Goal: Task Accomplishment & Management: Complete application form

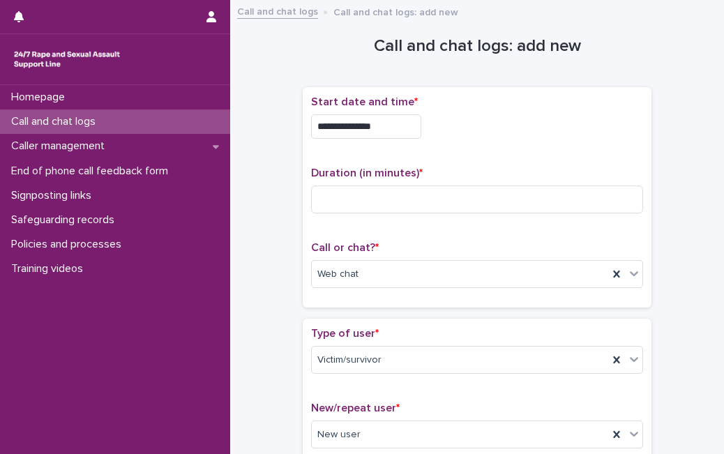
drag, startPoint x: 447, startPoint y: 184, endPoint x: 442, endPoint y: 193, distance: 10.6
click at [442, 193] on div "Duration (in minutes) *" at bounding box center [477, 196] width 332 height 58
click at [442, 193] on input at bounding box center [477, 200] width 332 height 28
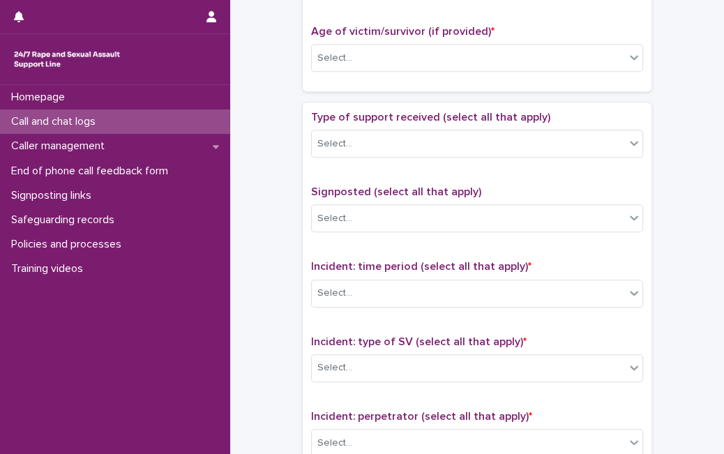
scroll to position [707, 0]
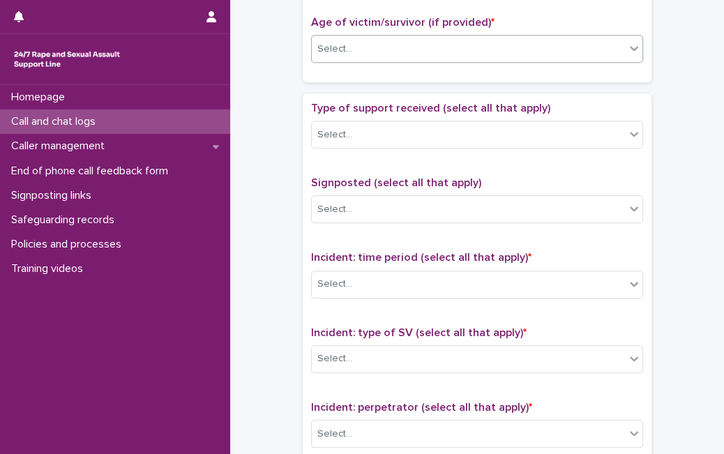
type input "**"
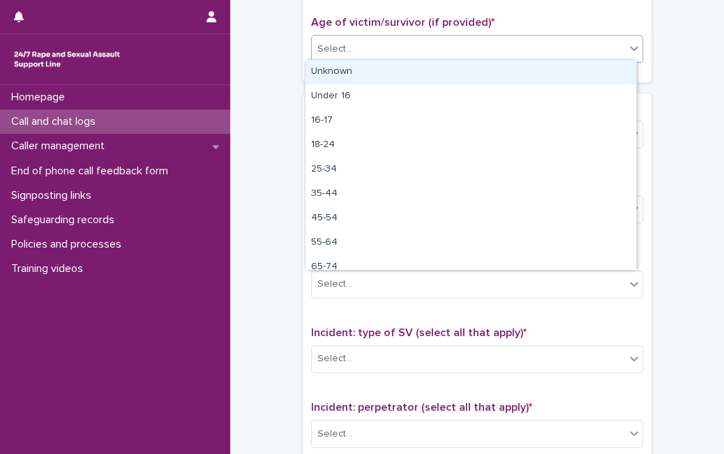
click at [558, 45] on div "Select..." at bounding box center [468, 49] width 313 height 23
click at [530, 67] on div "Unknown" at bounding box center [471, 72] width 331 height 24
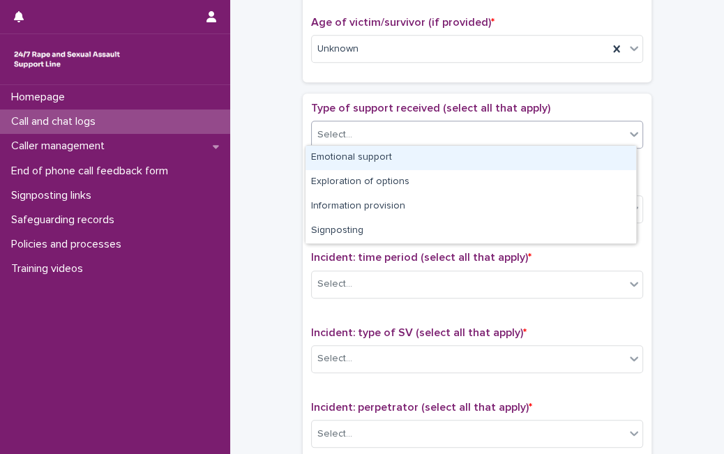
drag, startPoint x: 476, startPoint y: 136, endPoint x: 462, endPoint y: 158, distance: 25.7
click at [462, 158] on body "**********" at bounding box center [362, 227] width 724 height 454
click at [462, 158] on div "Emotional support" at bounding box center [471, 158] width 331 height 24
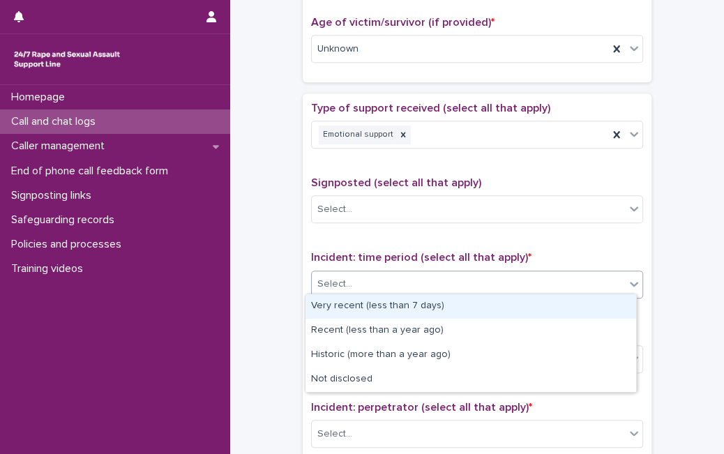
click at [504, 292] on div "Select..." at bounding box center [477, 285] width 332 height 28
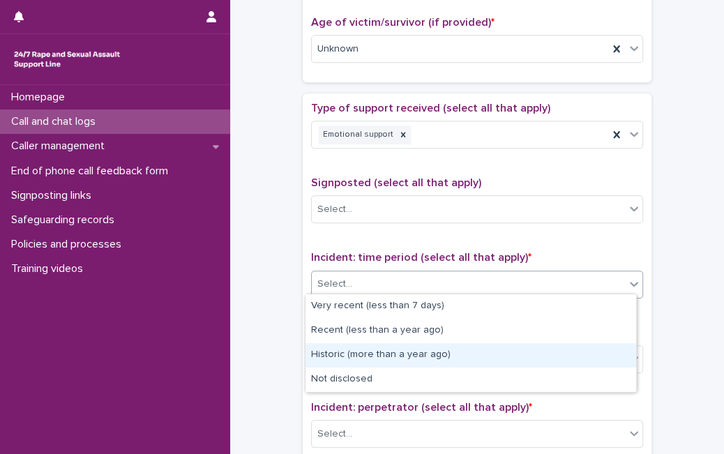
click at [482, 350] on div "Historic (more than a year ago)" at bounding box center [471, 355] width 331 height 24
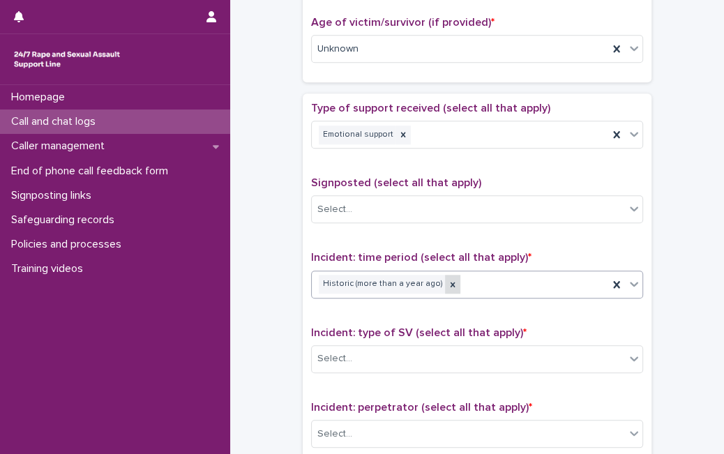
click at [448, 280] on icon at bounding box center [453, 285] width 10 height 10
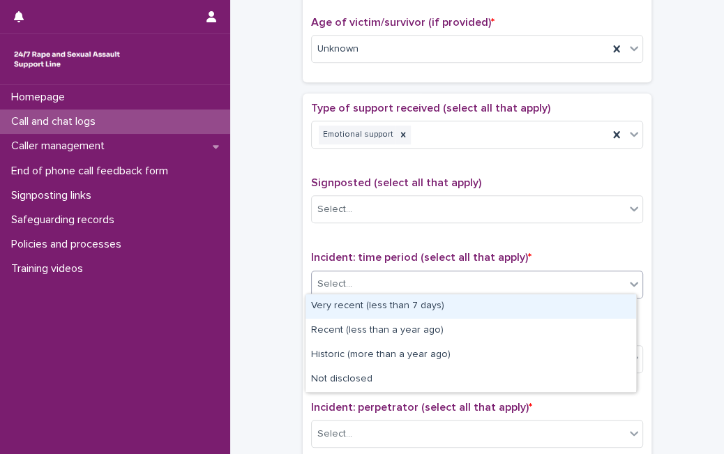
click at [442, 276] on div "Select..." at bounding box center [468, 284] width 313 height 23
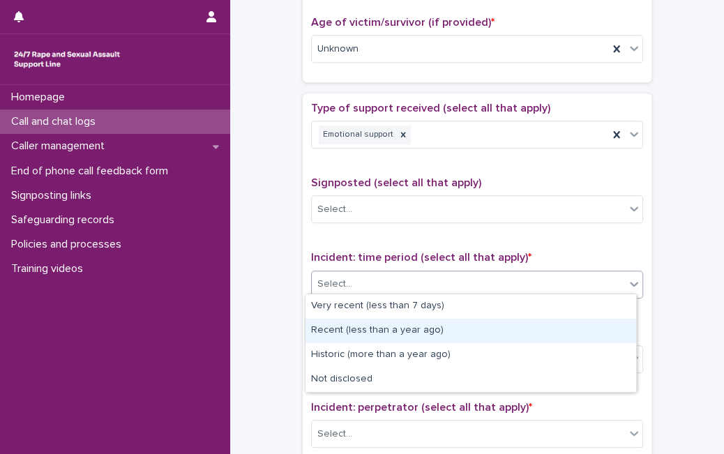
click at [408, 336] on div "Recent (less than a year ago)" at bounding box center [471, 331] width 331 height 24
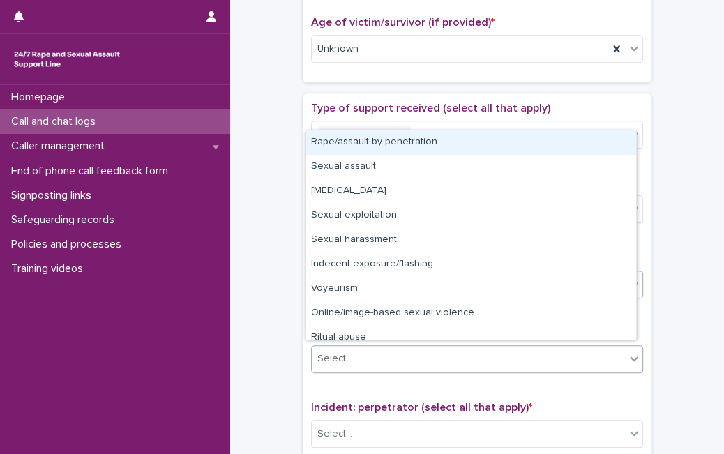
click at [405, 355] on div "Select..." at bounding box center [468, 358] width 313 height 23
click at [473, 147] on div "Rape/assault by penetration" at bounding box center [471, 142] width 331 height 24
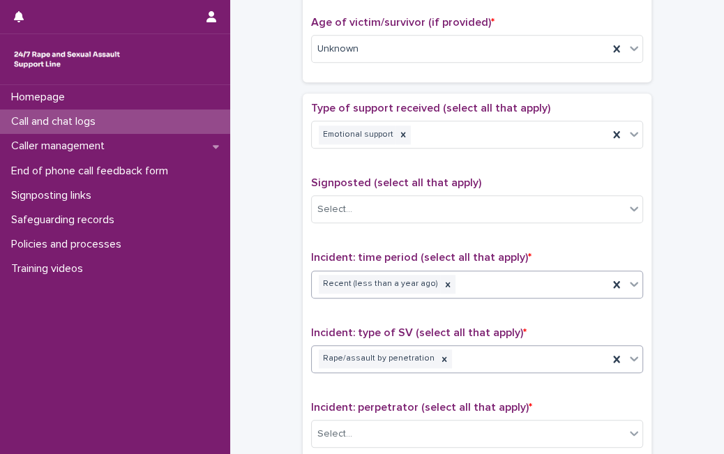
scroll to position [1083, 0]
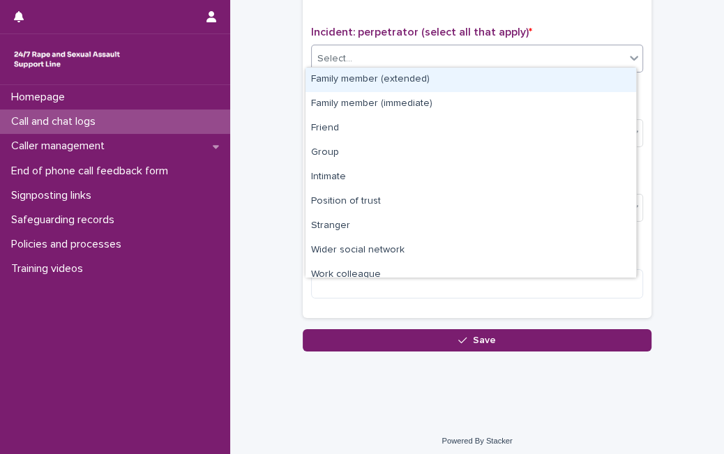
click at [579, 50] on div "Select..." at bounding box center [468, 58] width 313 height 23
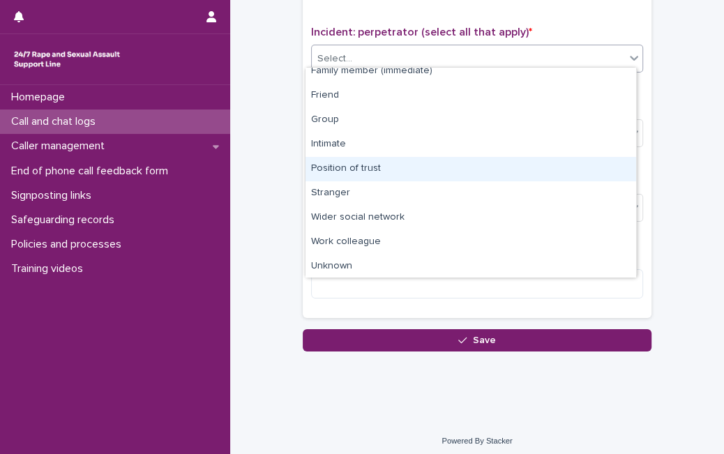
scroll to position [59, 0]
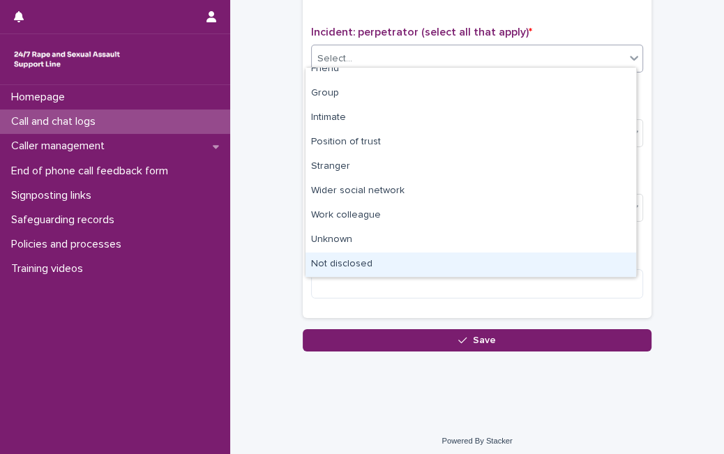
click at [566, 265] on div "Not disclosed" at bounding box center [471, 265] width 331 height 24
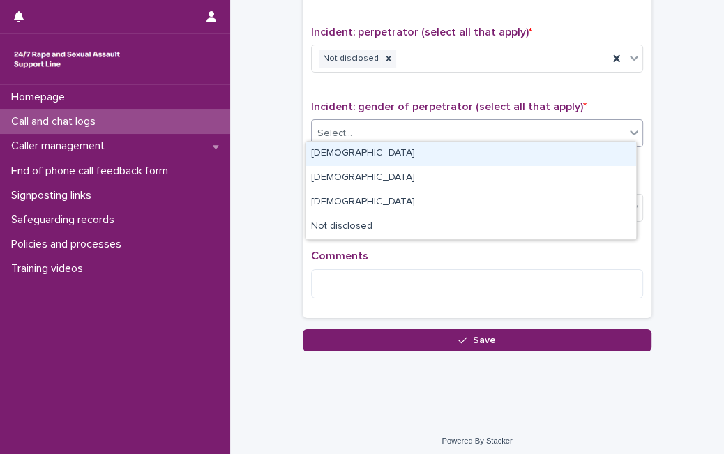
click at [486, 132] on div "Select..." at bounding box center [468, 133] width 313 height 23
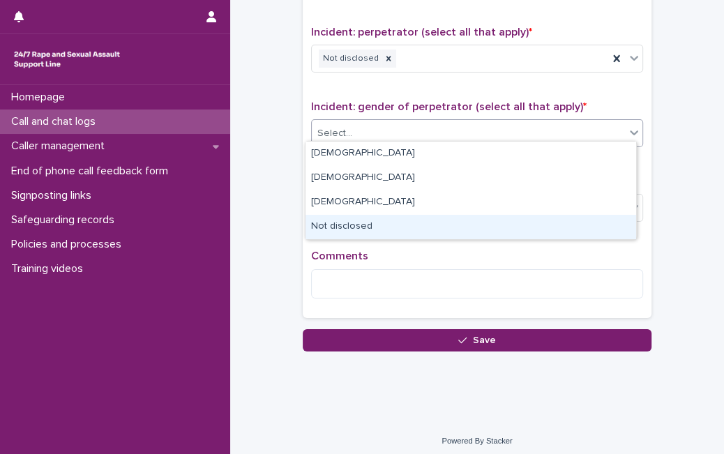
click at [414, 236] on div "Not disclosed" at bounding box center [471, 227] width 331 height 24
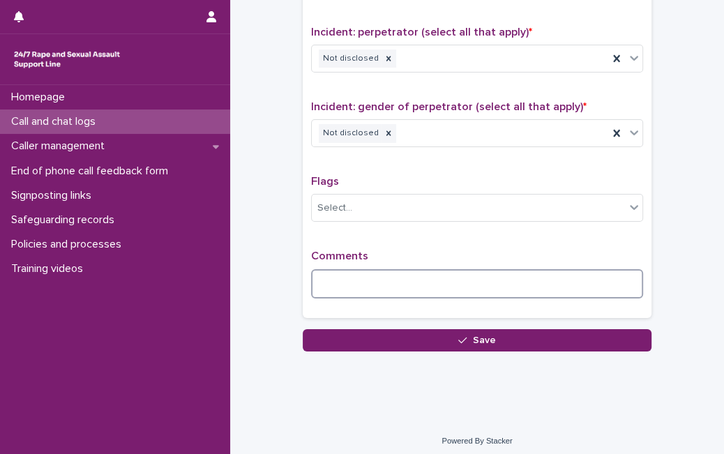
click at [407, 278] on textarea at bounding box center [477, 283] width 332 height 29
click at [437, 283] on textarea "**********" at bounding box center [477, 283] width 332 height 29
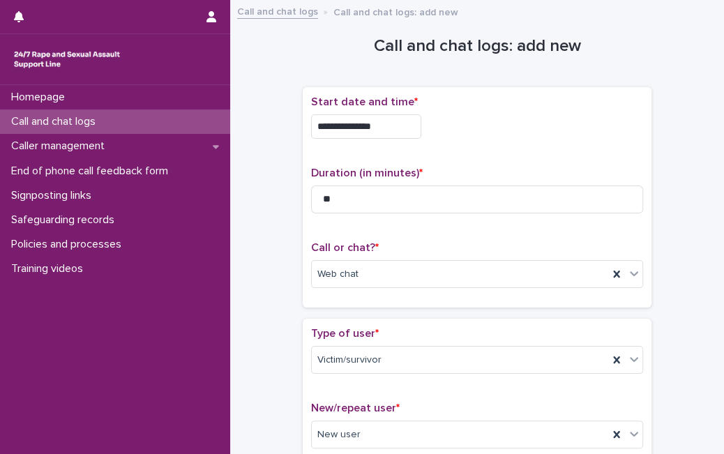
scroll to position [1095, 0]
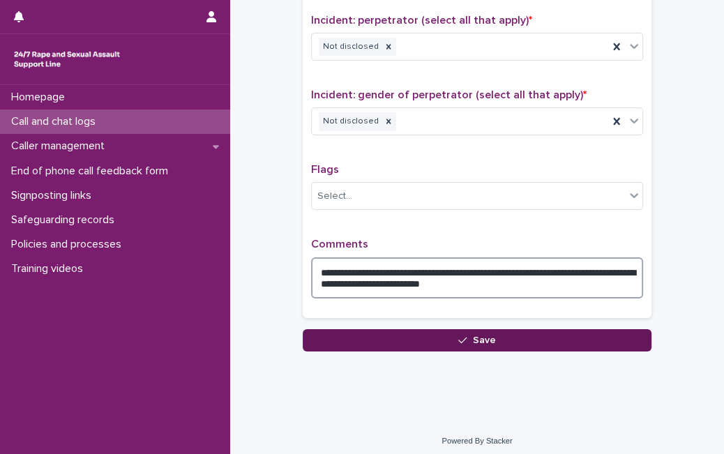
type textarea "**********"
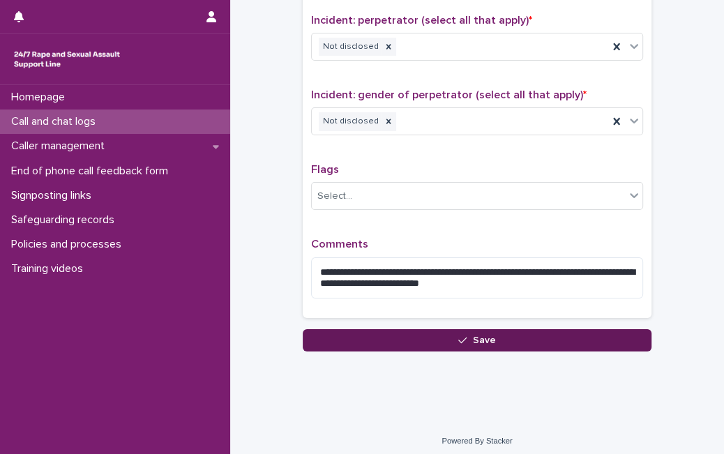
click at [534, 334] on button "Save" at bounding box center [477, 340] width 349 height 22
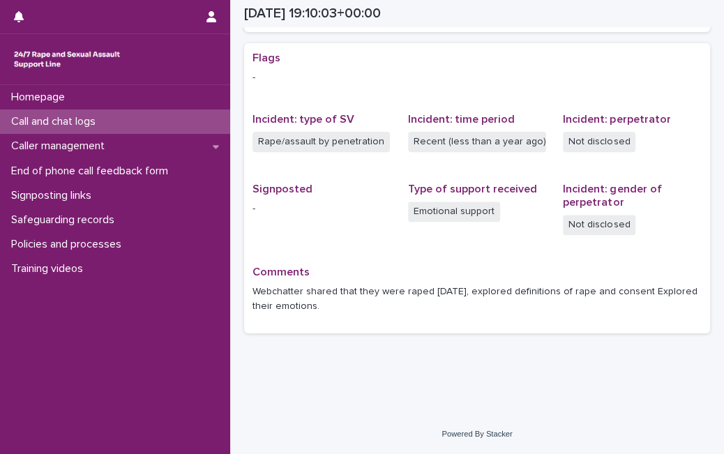
scroll to position [273, 0]
click at [159, 121] on div "Call and chat logs" at bounding box center [115, 122] width 230 height 24
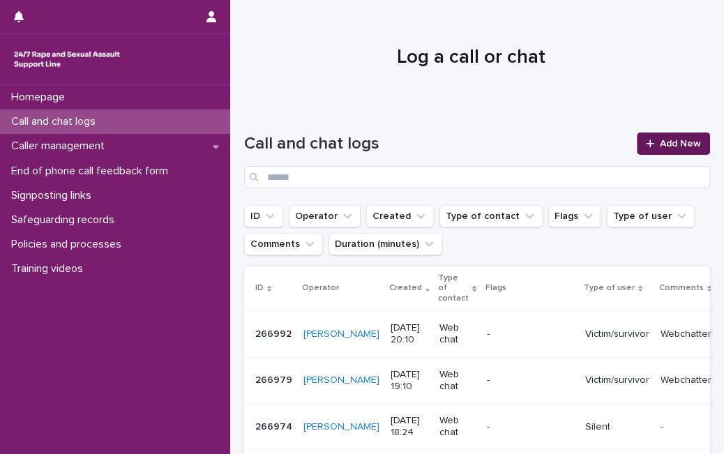
click at [676, 135] on link "Add New" at bounding box center [673, 144] width 73 height 22
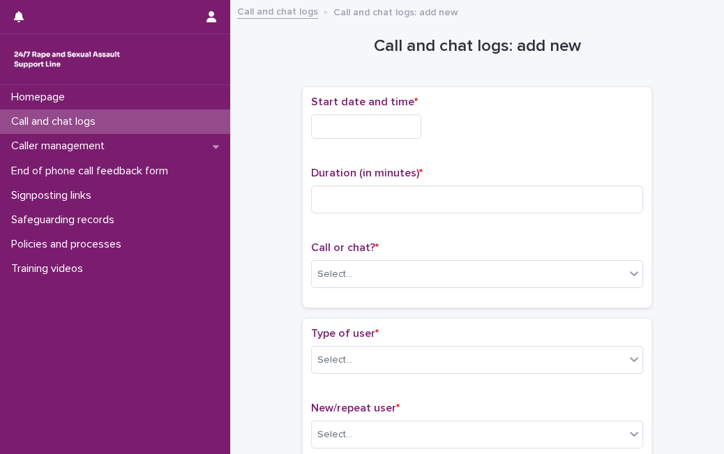
click at [318, 124] on input "text" at bounding box center [366, 126] width 110 height 24
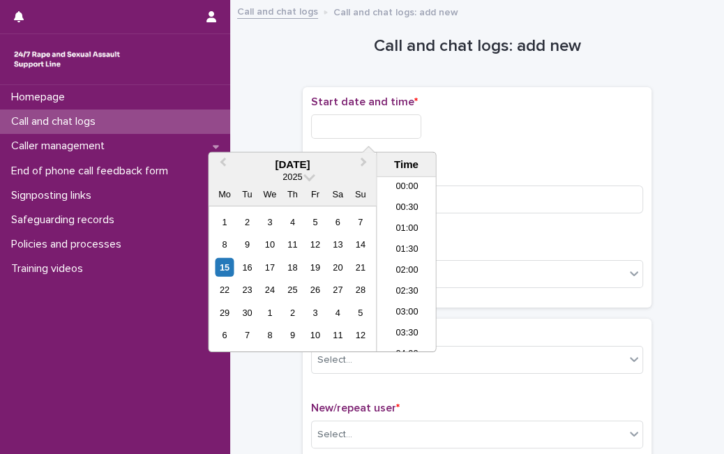
scroll to position [760, 0]
click at [228, 264] on div "15" at bounding box center [224, 267] width 19 height 19
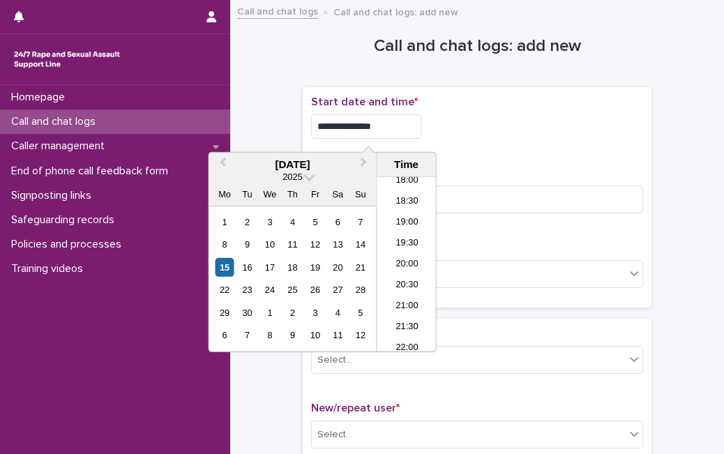
click at [409, 136] on input "**********" at bounding box center [366, 126] width 110 height 24
type input "**********"
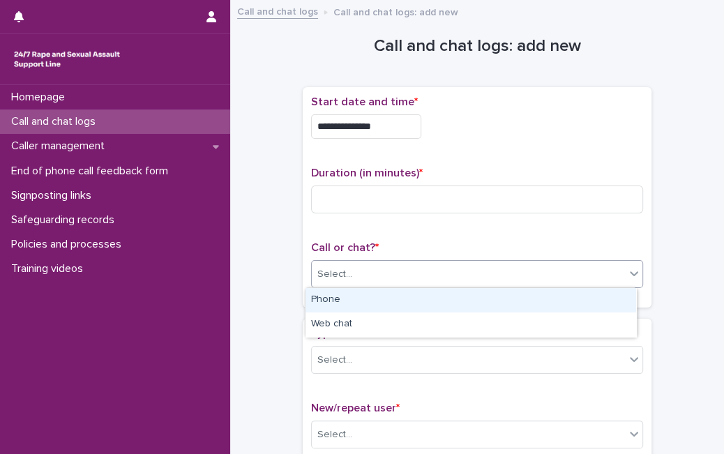
click at [495, 278] on div "Select..." at bounding box center [468, 274] width 313 height 23
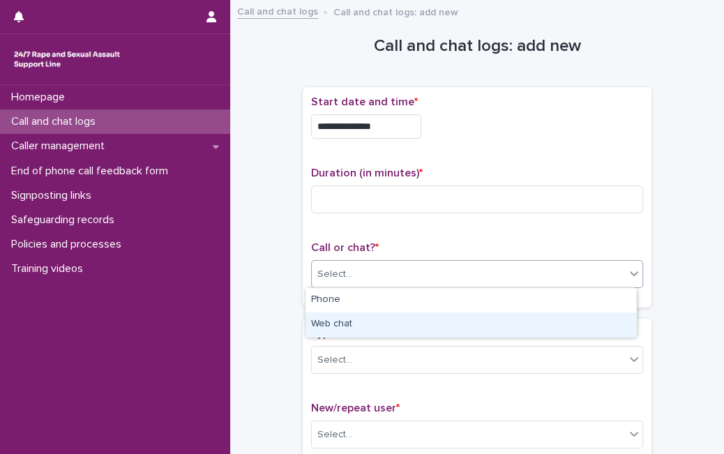
click at [462, 331] on div "Web chat" at bounding box center [471, 325] width 331 height 24
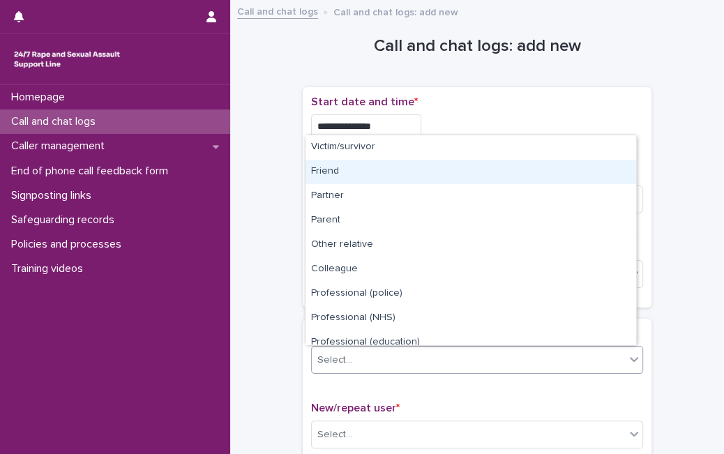
drag, startPoint x: 375, startPoint y: 363, endPoint x: -78, endPoint y: 347, distance: 453.7
click at [0, 347] on html "**********" at bounding box center [362, 227] width 724 height 454
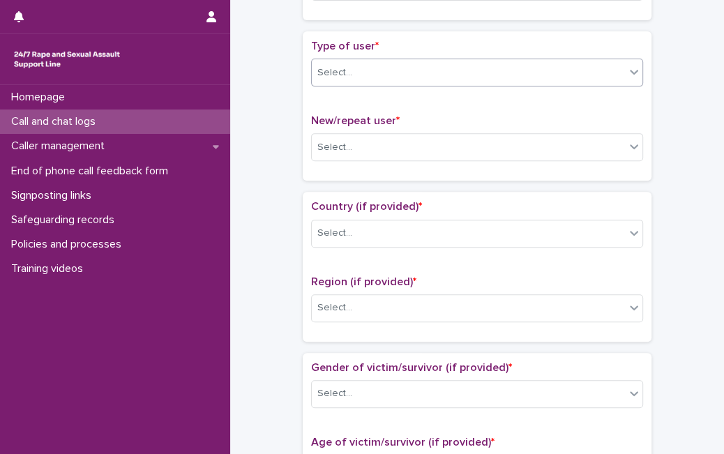
scroll to position [293, 0]
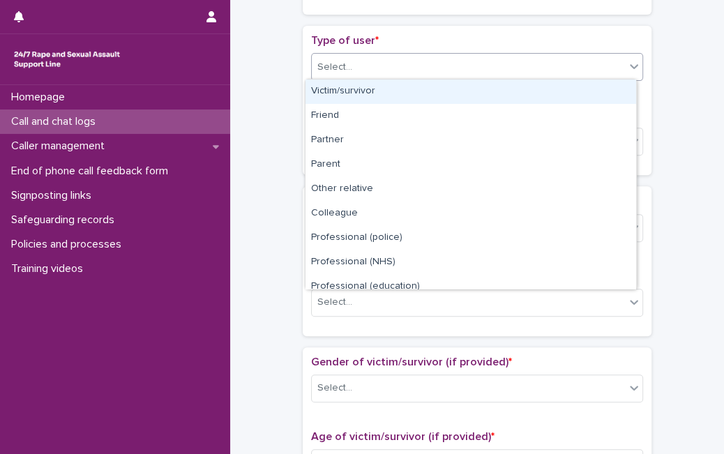
click at [632, 63] on icon at bounding box center [634, 66] width 14 height 14
click at [576, 93] on div "Victim/survivor" at bounding box center [471, 92] width 331 height 24
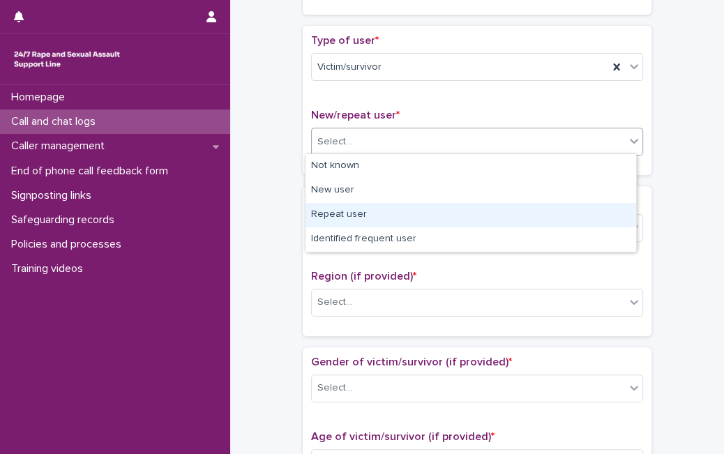
drag, startPoint x: 508, startPoint y: 136, endPoint x: 414, endPoint y: 211, distance: 119.6
click at [414, 211] on body "**********" at bounding box center [362, 227] width 724 height 454
click at [414, 211] on div "Repeat user" at bounding box center [471, 215] width 331 height 24
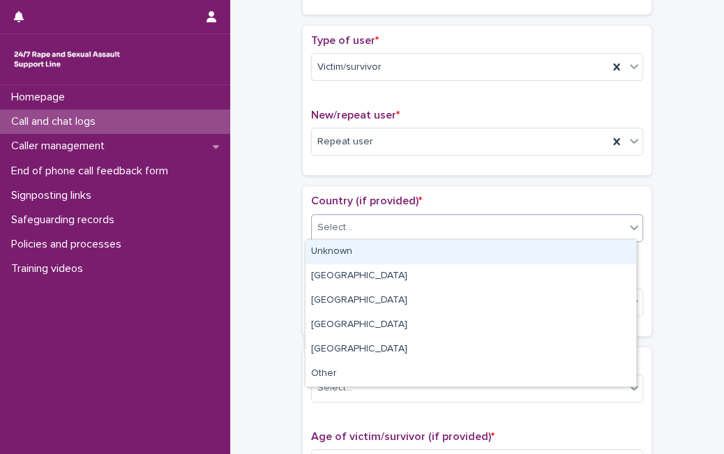
click at [412, 218] on div "Select..." at bounding box center [468, 227] width 313 height 23
click at [389, 261] on div "Unknown" at bounding box center [471, 252] width 331 height 24
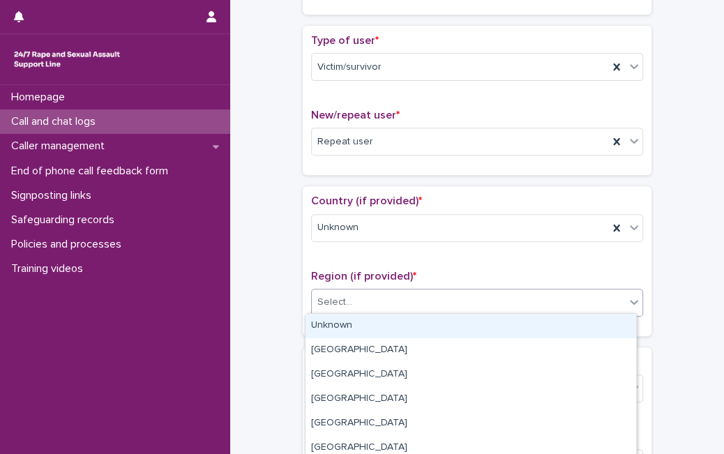
click at [378, 304] on div "Select..." at bounding box center [468, 302] width 313 height 23
click at [370, 324] on div "Unknown" at bounding box center [471, 326] width 331 height 24
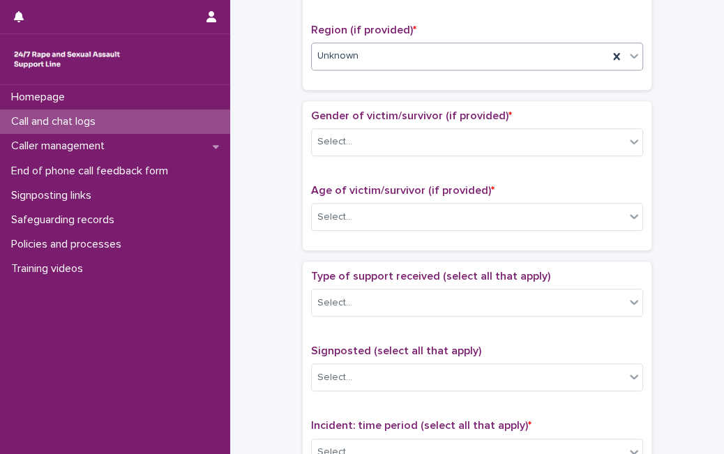
scroll to position [600, 0]
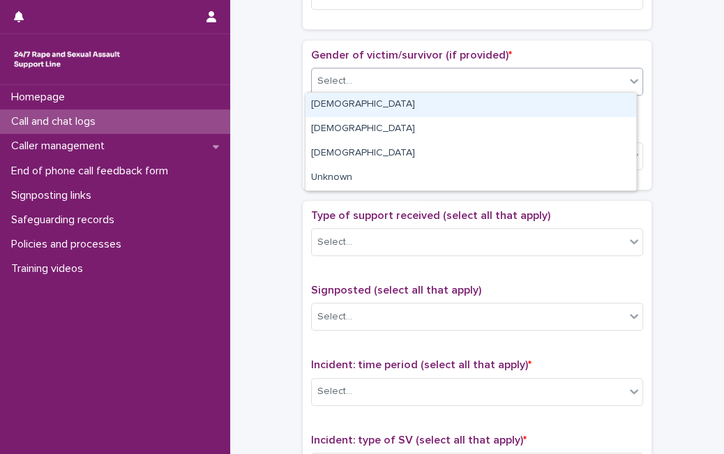
click at [602, 73] on div "Select..." at bounding box center [468, 81] width 313 height 23
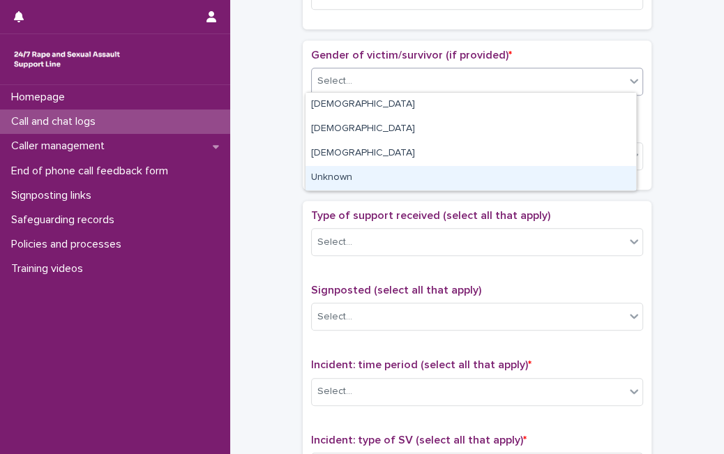
click at [470, 174] on div "Unknown" at bounding box center [471, 178] width 331 height 24
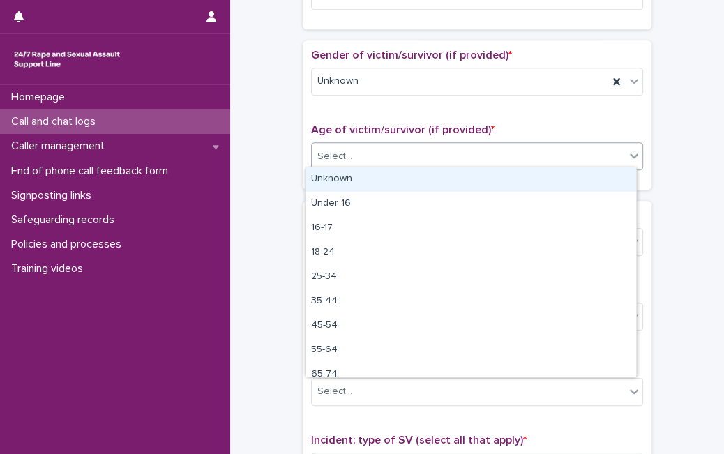
drag, startPoint x: 472, startPoint y: 166, endPoint x: 444, endPoint y: 188, distance: 35.2
click at [444, 188] on body "**********" at bounding box center [362, 227] width 724 height 454
click at [444, 188] on div "Unknown" at bounding box center [471, 179] width 331 height 24
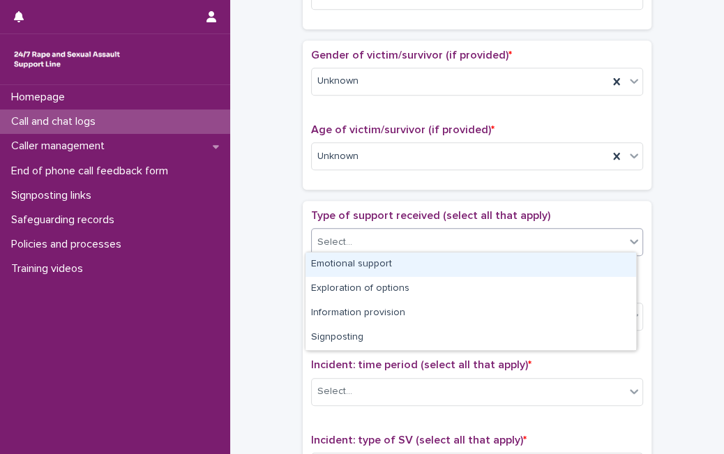
click at [360, 246] on div "Select..." at bounding box center [468, 242] width 313 height 23
click at [360, 264] on div "Emotional support" at bounding box center [471, 265] width 331 height 24
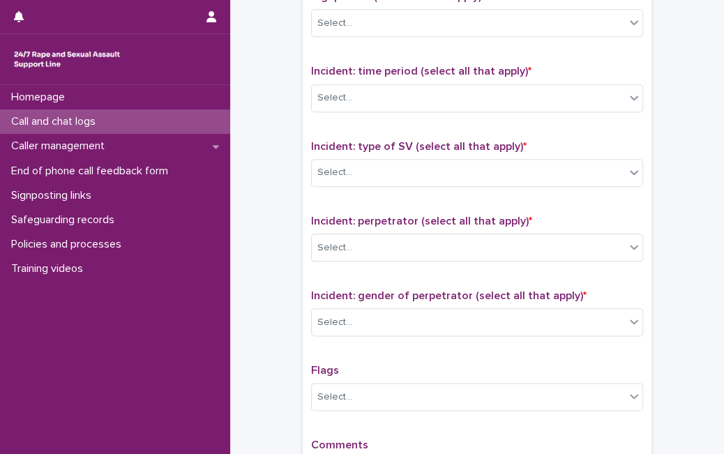
scroll to position [897, 0]
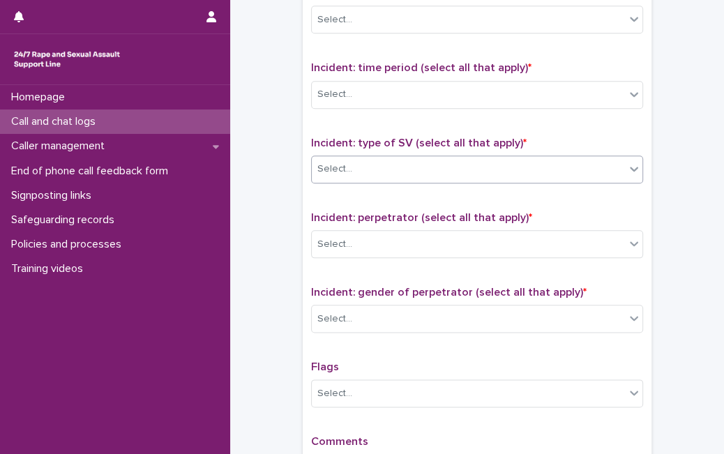
click at [440, 162] on div "Select..." at bounding box center [468, 169] width 313 height 23
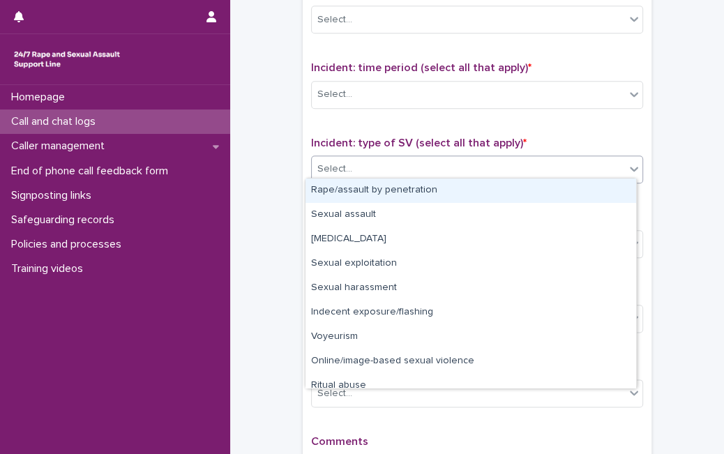
click at [408, 193] on div "Rape/assault by penetration" at bounding box center [471, 191] width 331 height 24
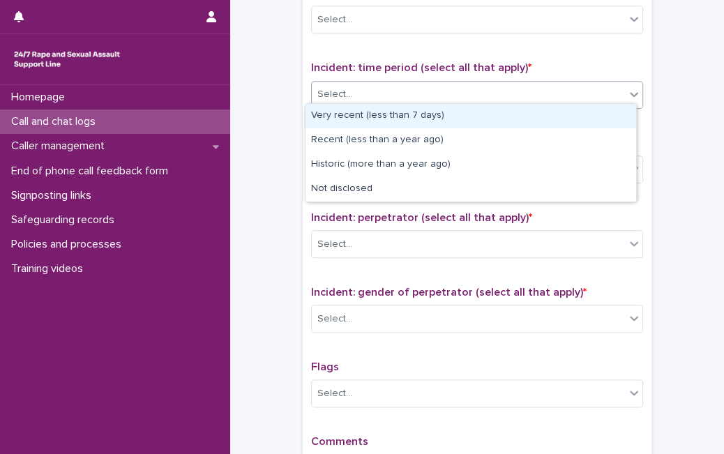
click at [479, 86] on div "Select..." at bounding box center [468, 94] width 313 height 23
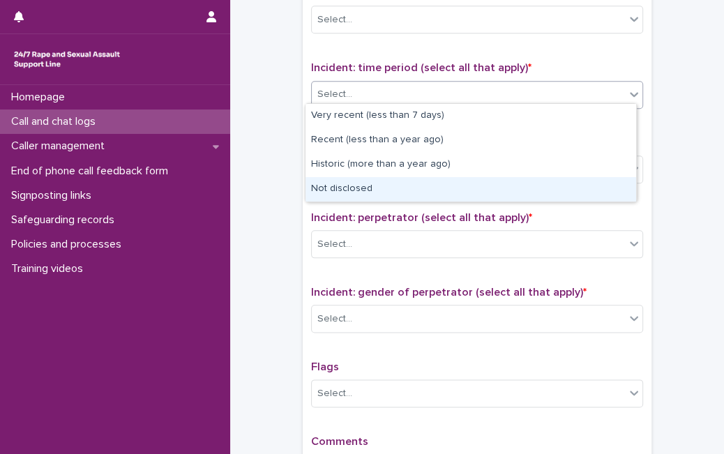
click at [414, 188] on div "Not disclosed" at bounding box center [471, 189] width 331 height 24
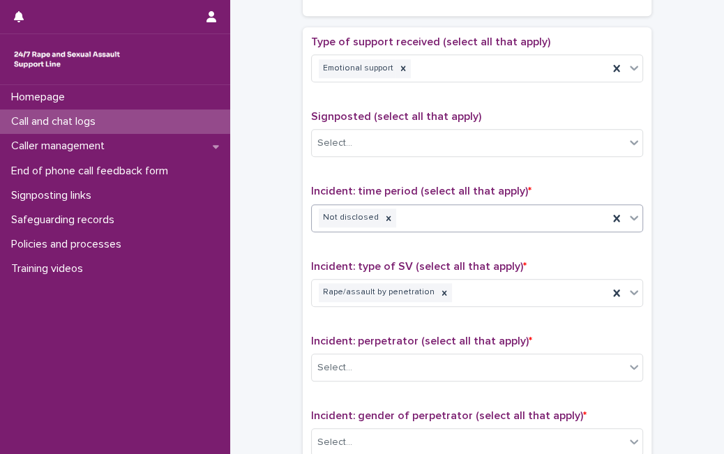
scroll to position [742, 0]
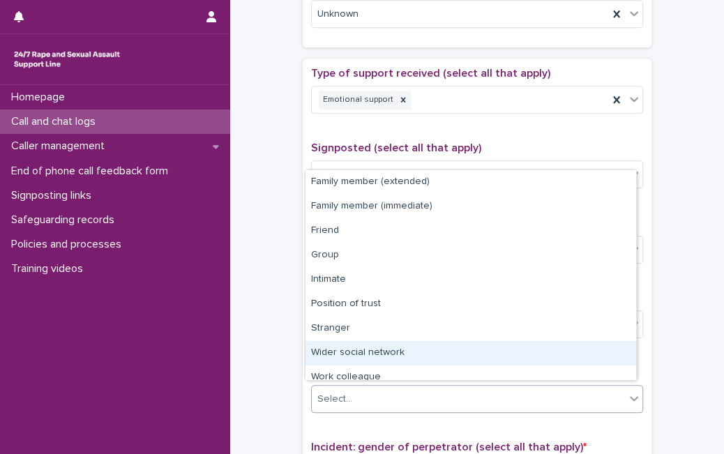
drag, startPoint x: 497, startPoint y: 384, endPoint x: 628, endPoint y: 351, distance: 134.7
click at [628, 351] on body "**********" at bounding box center [362, 227] width 724 height 454
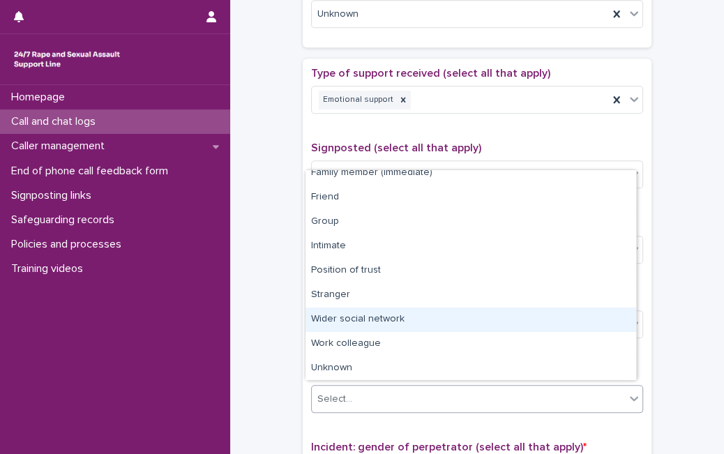
scroll to position [59, 0]
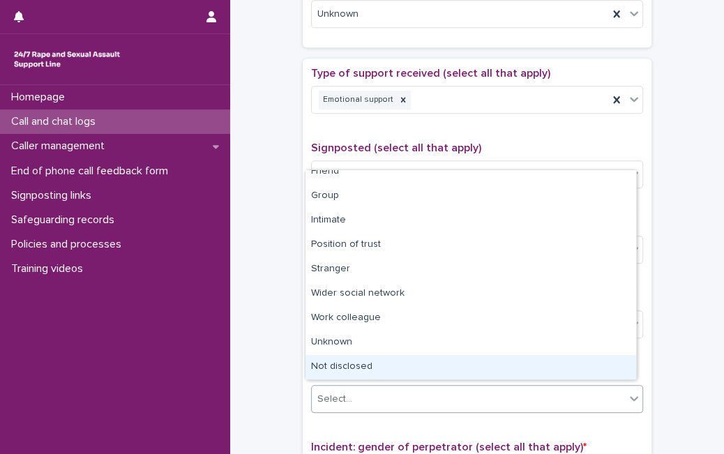
click at [594, 361] on div "Not disclosed" at bounding box center [471, 367] width 331 height 24
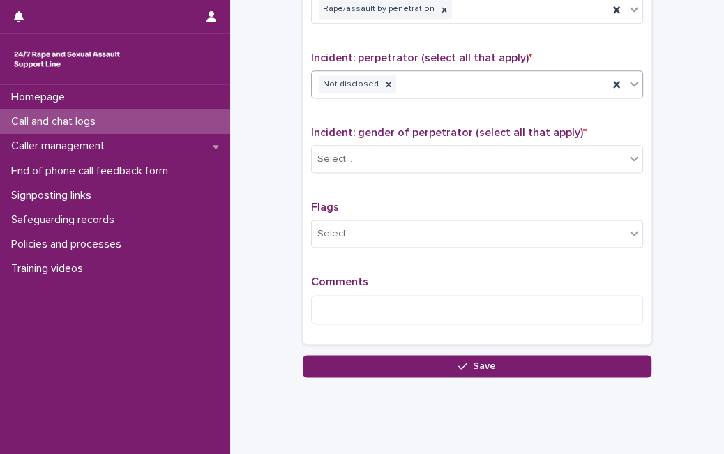
scroll to position [1063, 0]
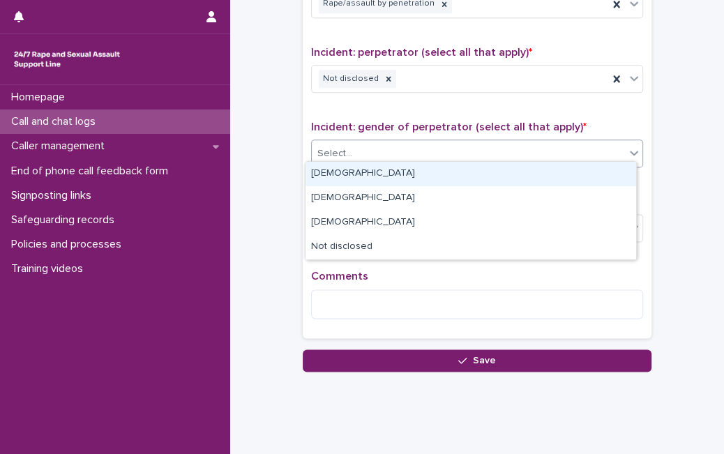
click at [490, 151] on div "Select..." at bounding box center [468, 153] width 313 height 23
click at [444, 147] on div "Select..." at bounding box center [468, 153] width 313 height 23
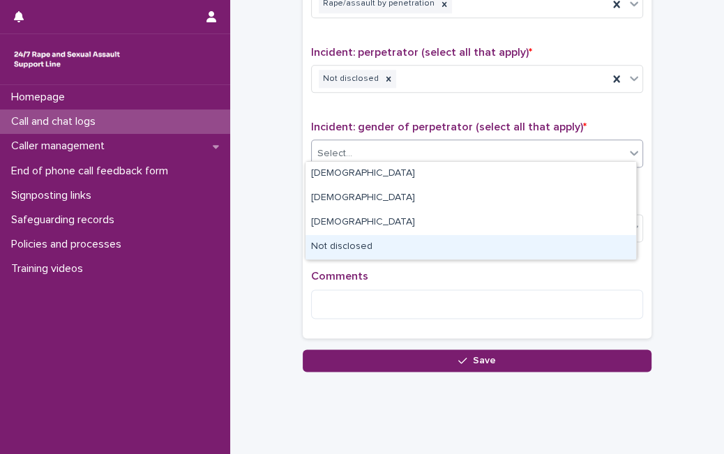
click at [354, 248] on div "Not disclosed" at bounding box center [471, 247] width 331 height 24
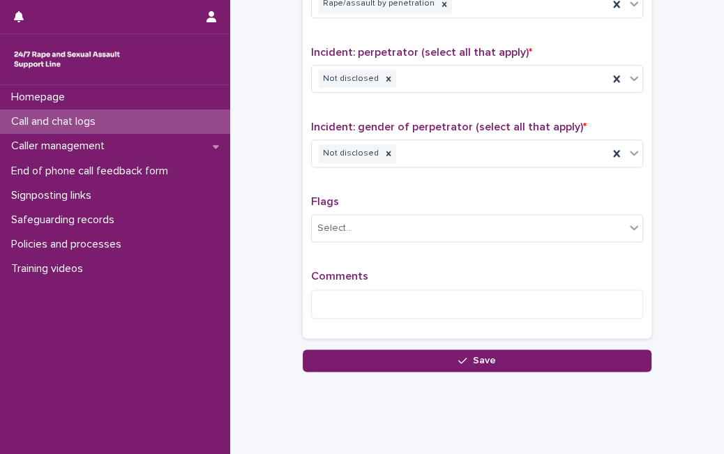
click at [357, 282] on div "Comments" at bounding box center [477, 300] width 332 height 60
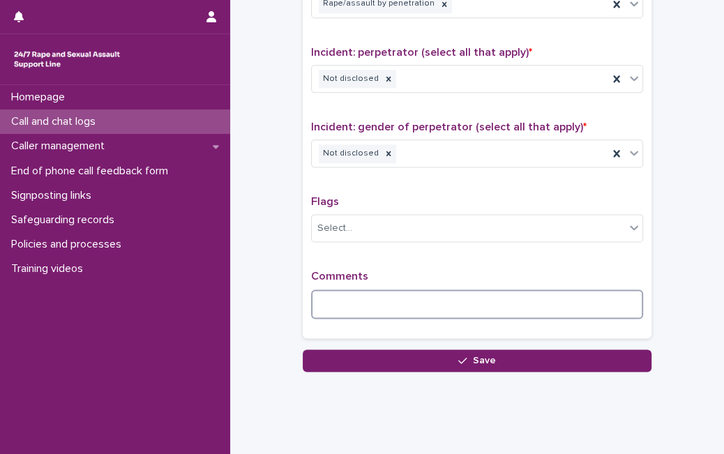
click at [354, 290] on textarea at bounding box center [477, 304] width 332 height 29
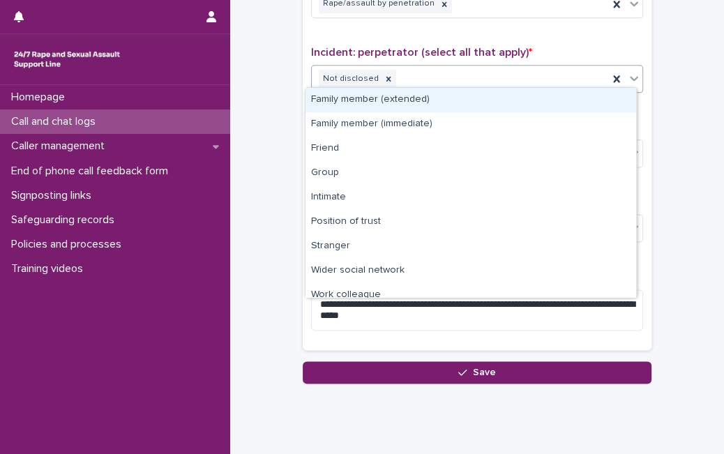
click at [490, 78] on div "Not disclosed" at bounding box center [460, 79] width 297 height 24
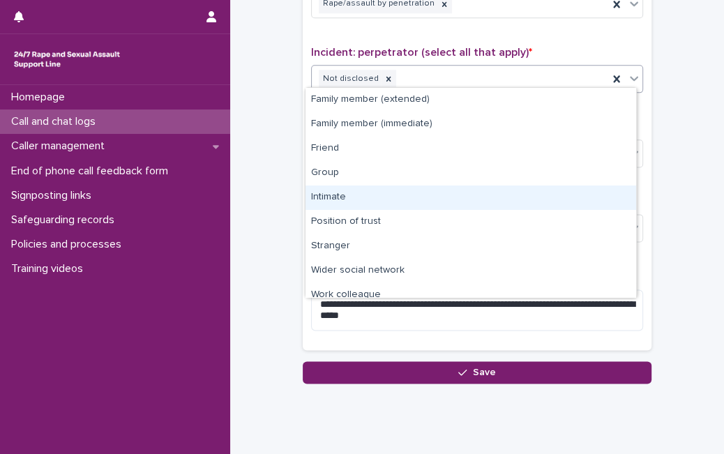
click at [405, 202] on div "Intimate" at bounding box center [471, 198] width 331 height 24
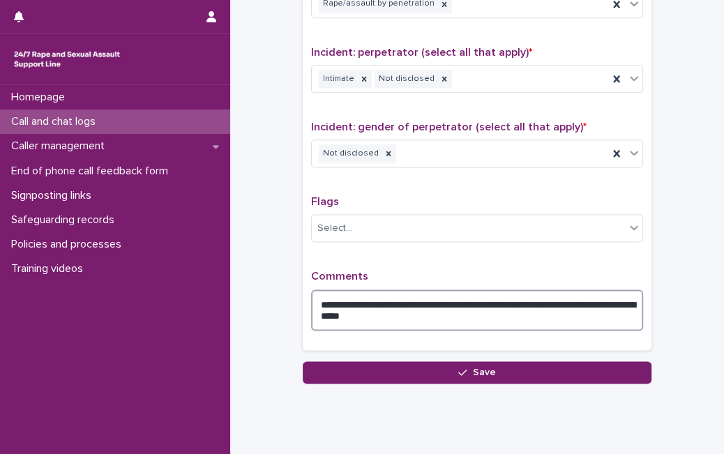
click at [490, 317] on textarea "**********" at bounding box center [477, 310] width 332 height 41
click at [521, 296] on textarea "**********" at bounding box center [477, 310] width 332 height 41
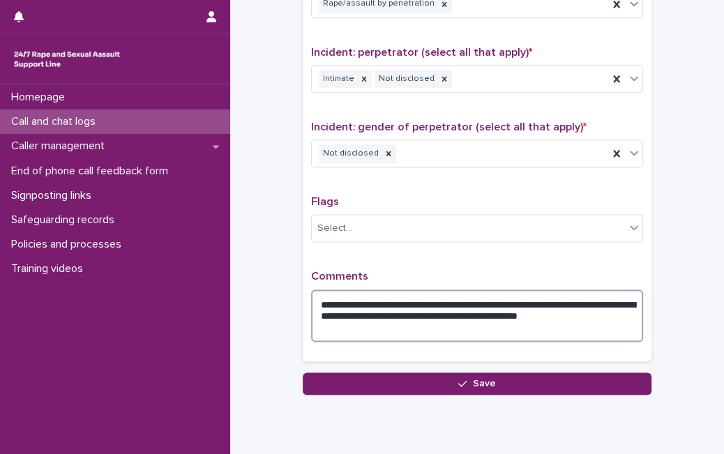
type textarea "**********"
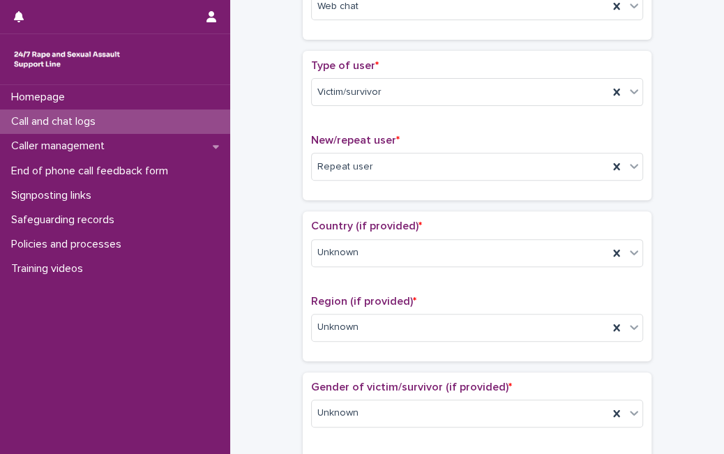
scroll to position [0, 0]
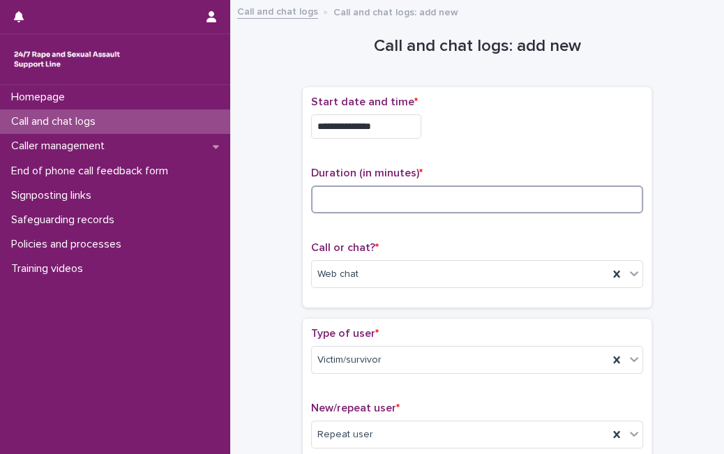
click at [516, 212] on input at bounding box center [477, 200] width 332 height 28
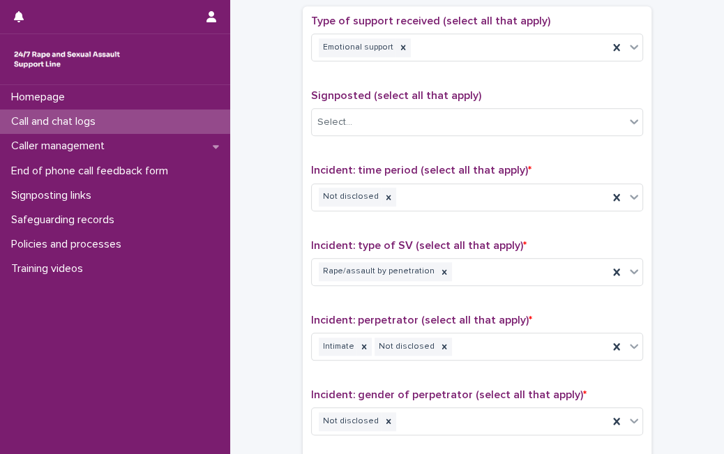
scroll to position [1106, 0]
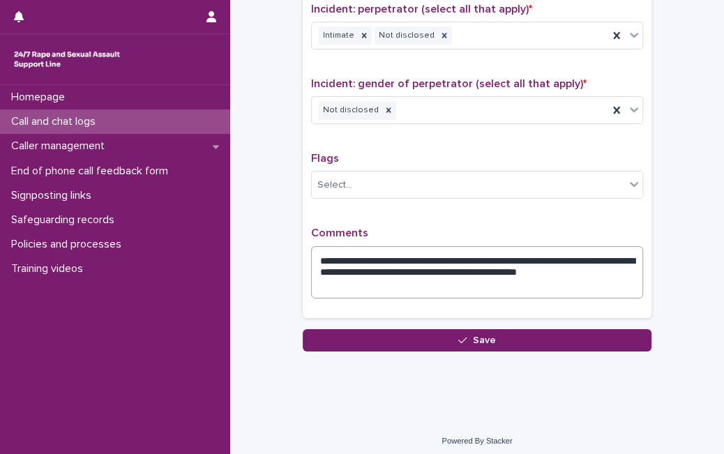
type input "**"
click at [564, 278] on textarea "**********" at bounding box center [477, 272] width 332 height 52
type textarea "**********"
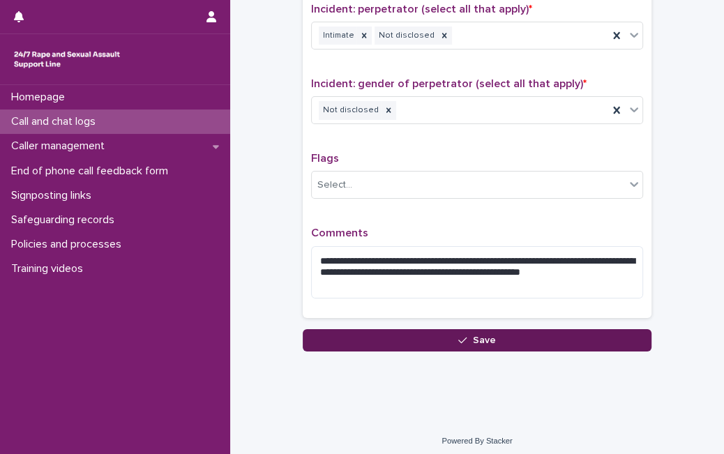
click at [598, 333] on button "Save" at bounding box center [477, 340] width 349 height 22
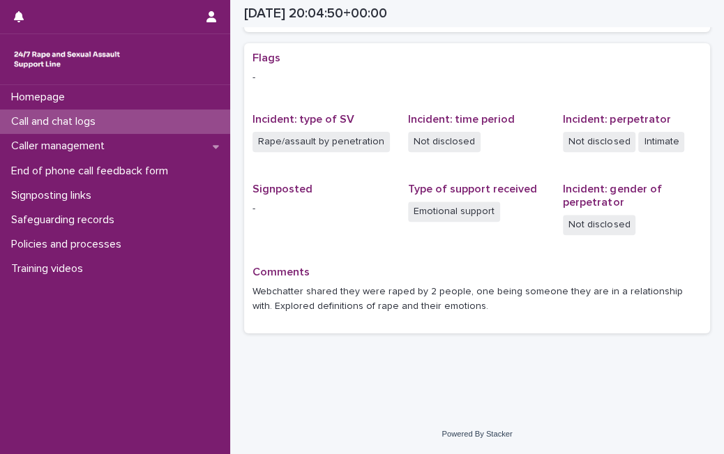
scroll to position [273, 0]
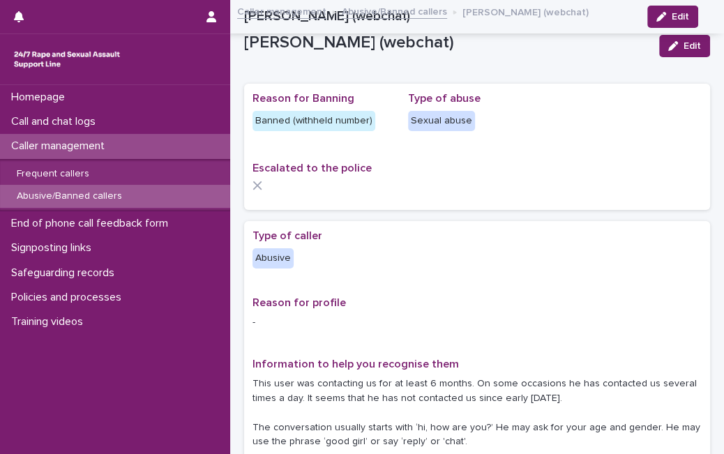
scroll to position [717, 0]
